Goal: Task Accomplishment & Management: Complete application form

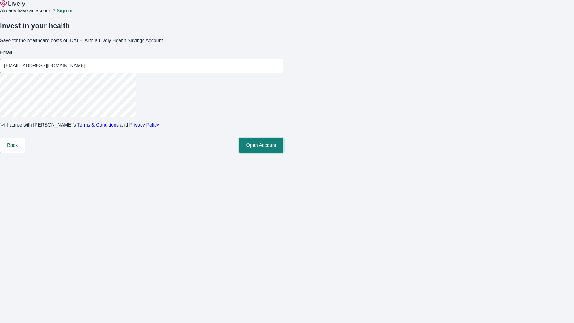
click at [284, 153] on button "Open Account" at bounding box center [261, 145] width 45 height 14
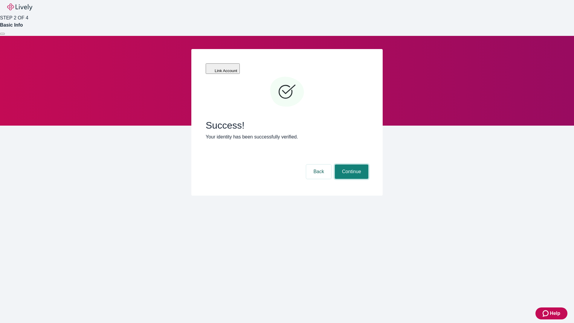
click at [351, 165] on button "Continue" at bounding box center [352, 172] width 34 height 14
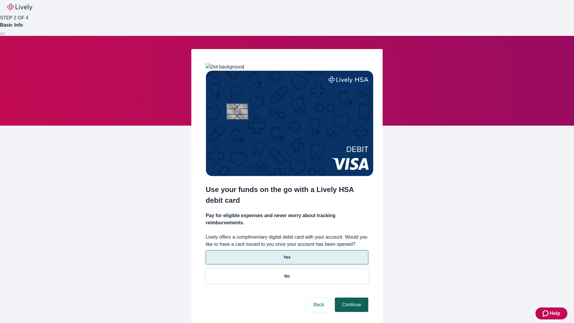
click at [287, 254] on p "Yes" at bounding box center [287, 257] width 7 height 6
click at [351, 298] on button "Continue" at bounding box center [352, 305] width 34 height 14
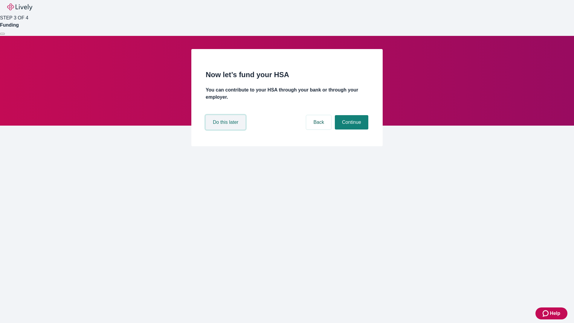
click at [226, 130] on button "Do this later" at bounding box center [226, 122] width 40 height 14
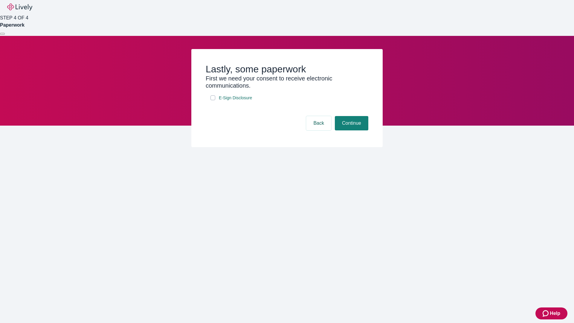
click at [213, 100] on input "E-Sign Disclosure" at bounding box center [213, 97] width 5 height 5
checkbox input "true"
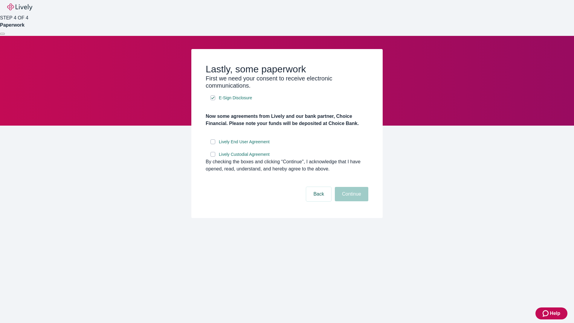
click at [213, 144] on input "Lively End User Agreement" at bounding box center [213, 141] width 5 height 5
checkbox input "true"
click at [213, 157] on input "Lively Custodial Agreement" at bounding box center [213, 154] width 5 height 5
checkbox input "true"
click at [351, 201] on button "Continue" at bounding box center [352, 194] width 34 height 14
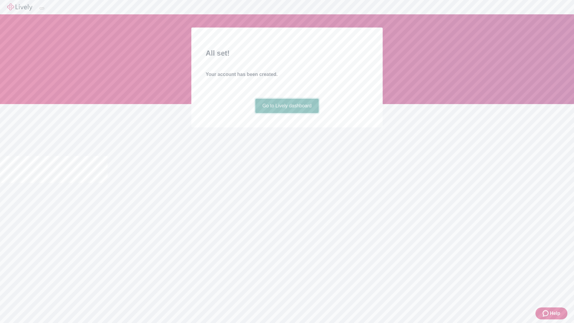
click at [287, 113] on link "Go to Lively dashboard" at bounding box center [288, 106] width 64 height 14
